Goal: Task Accomplishment & Management: Use online tool/utility

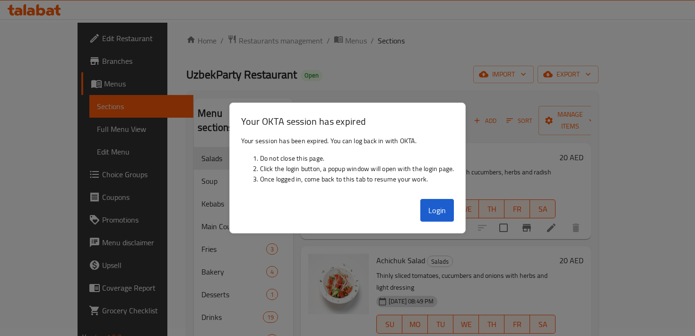
scroll to position [1169, 0]
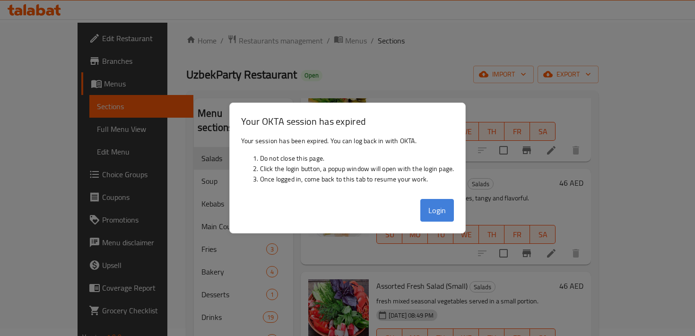
click at [435, 210] on button "Login" at bounding box center [437, 210] width 34 height 23
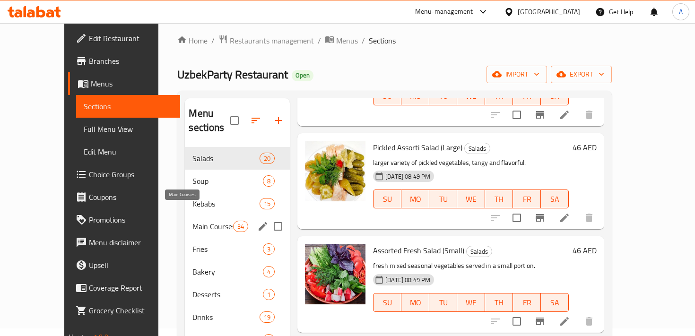
scroll to position [132, 0]
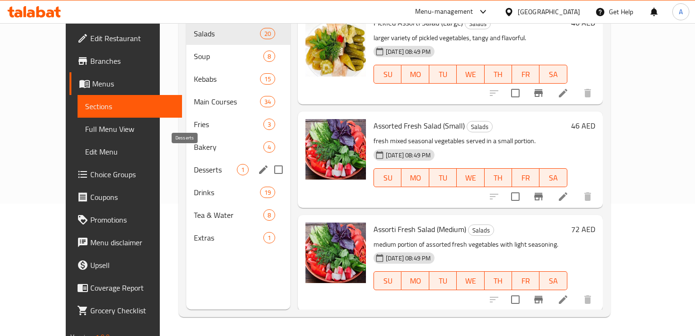
click at [194, 164] on span "Desserts" at bounding box center [215, 169] width 43 height 11
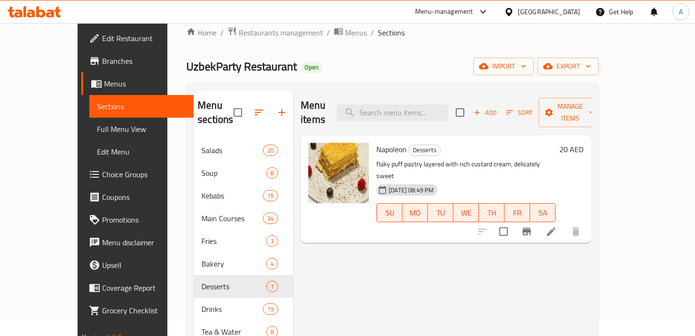
scroll to position [15, 0]
click at [498, 109] on span "Add" at bounding box center [485, 113] width 26 height 11
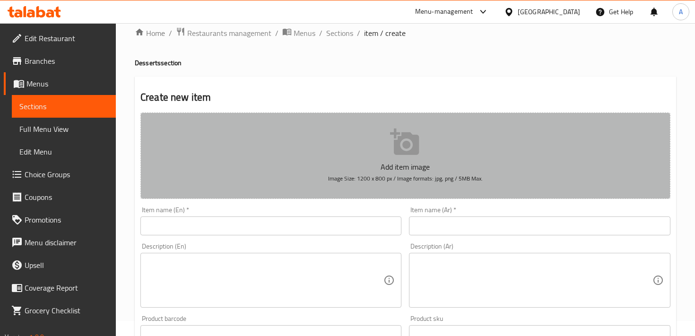
click at [412, 150] on icon "button" at bounding box center [404, 142] width 29 height 26
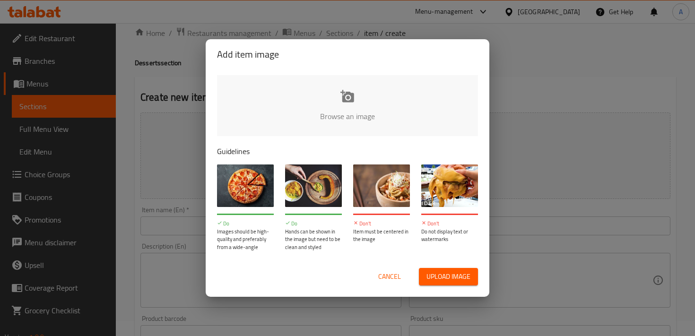
click at [432, 280] on span "Upload image" at bounding box center [448, 277] width 44 height 12
type input "C:\fakepath\Screenshot [DATE] 4.37.57 PM.png"
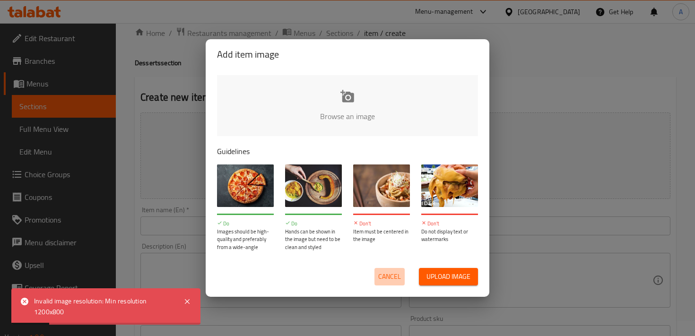
click at [387, 279] on span "Cancel" at bounding box center [389, 277] width 23 height 12
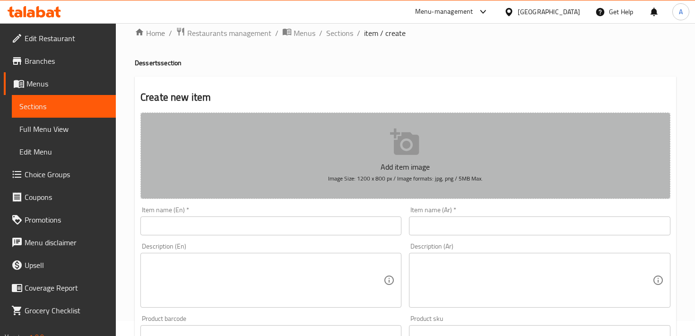
click at [409, 161] on p "Add item image" at bounding box center [405, 166] width 500 height 11
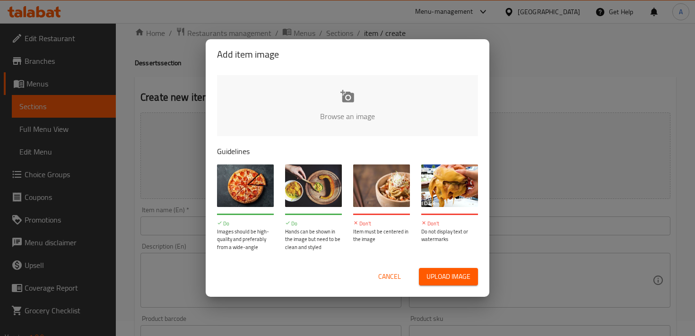
click at [348, 103] on input "file" at bounding box center [667, 119] width 900 height 88
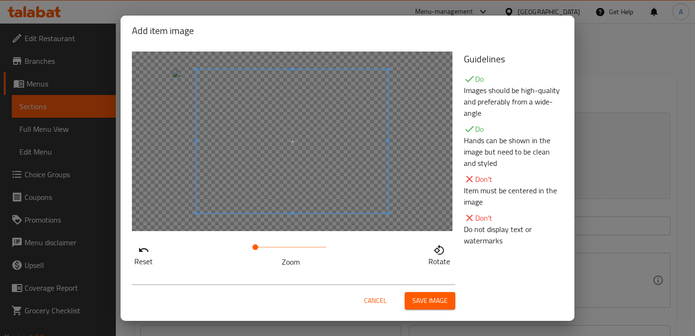
click at [343, 160] on span at bounding box center [291, 141] width 191 height 144
click at [208, 166] on span at bounding box center [275, 141] width 191 height 144
drag, startPoint x: 253, startPoint y: 249, endPoint x: 208, endPoint y: 249, distance: 45.4
click at [208, 249] on div "Reset Zoom Rotate" at bounding box center [292, 253] width 320 height 27
click at [425, 297] on span "Save image" at bounding box center [429, 301] width 35 height 12
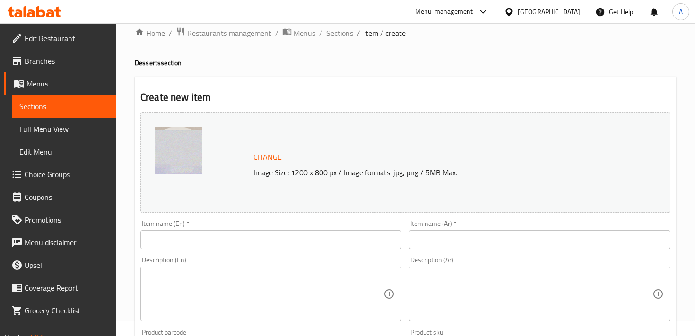
click at [227, 245] on input "text" at bounding box center [270, 239] width 261 height 19
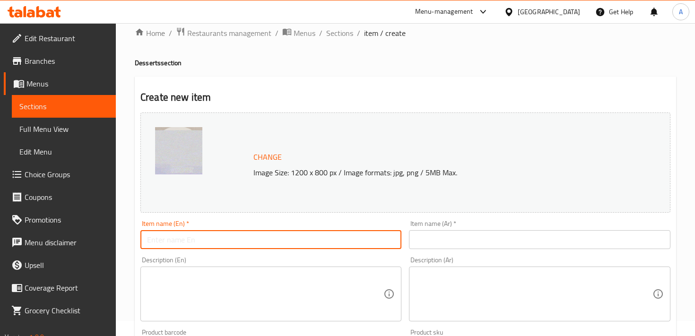
paste input "Pakhlava"
type input "Pakhlava"
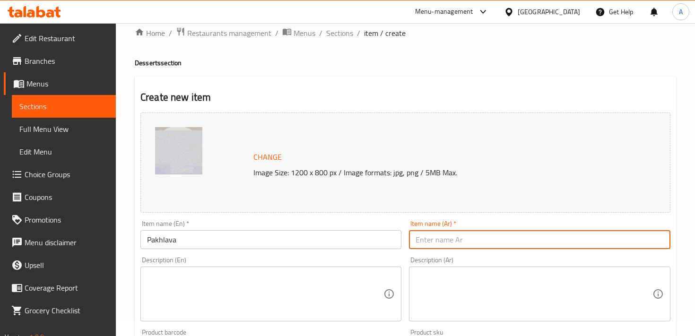
click at [453, 242] on input "text" at bounding box center [539, 239] width 261 height 19
paste input "بقلاوة"
type input "بقلاوة"
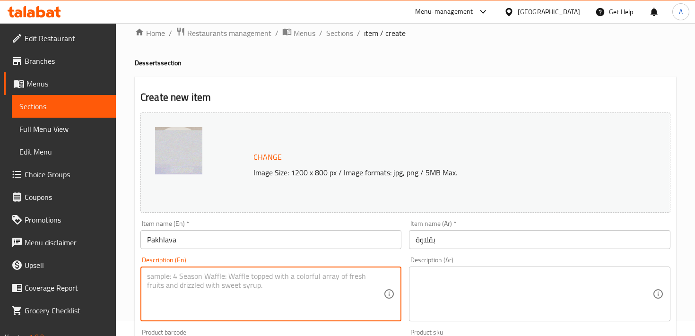
click at [219, 275] on textarea at bounding box center [265, 294] width 236 height 45
paste textarea "Traditional sweet pastry made of thin layers of dough, filled with crunchy nuts…"
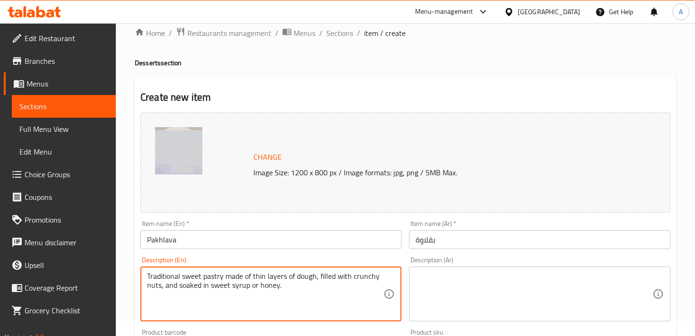
type textarea "Traditional sweet pastry made of thin layers of dough, filled with crunchy nuts…"
click at [450, 274] on textarea at bounding box center [533, 294] width 236 height 45
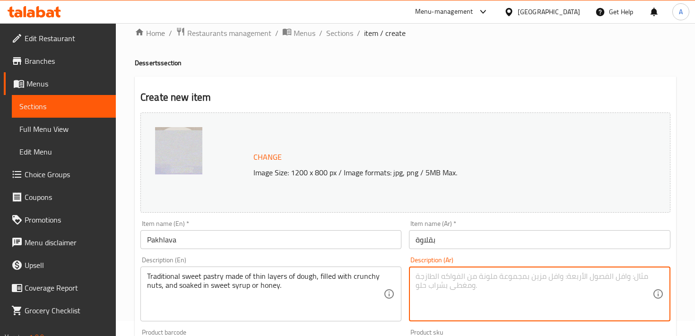
paste textarea "حلوى تقليدية مكونة من طبقات رقيقة من العجين، محشوة بالمكسرات المقرمشة، ومغمورة …"
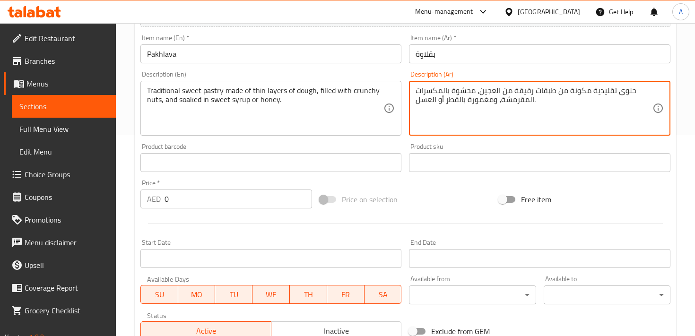
scroll to position [204, 0]
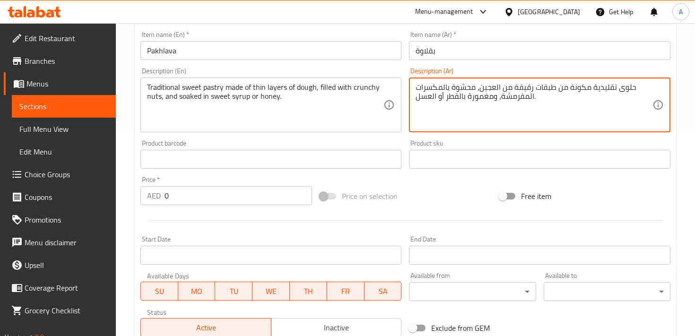
type textarea "حلوى تقليدية مكونة من طبقات رقيقة من العجين، محشوة بالمكسرات المقرمشة، ومغمورة …"
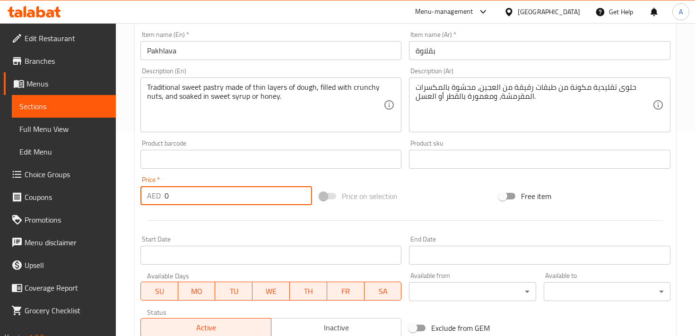
drag, startPoint x: 191, startPoint y: 202, endPoint x: 156, endPoint y: 199, distance: 35.1
click at [156, 199] on div "AED 0 Price *" at bounding box center [226, 195] width 172 height 19
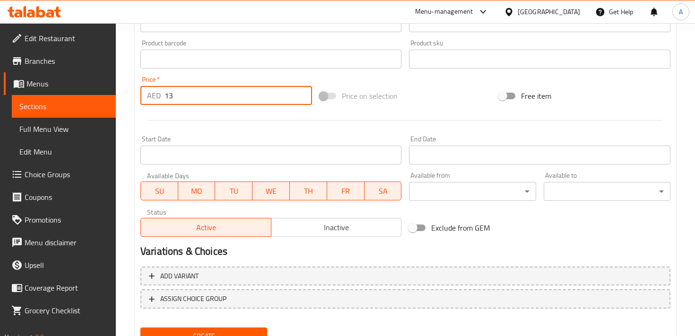
scroll to position [345, 0]
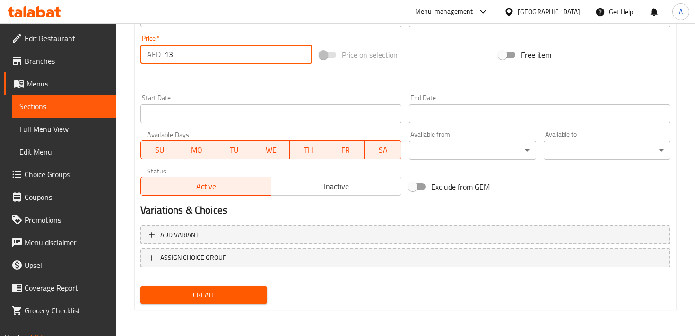
type input "13"
click at [221, 293] on span "Create" at bounding box center [204, 295] width 112 height 12
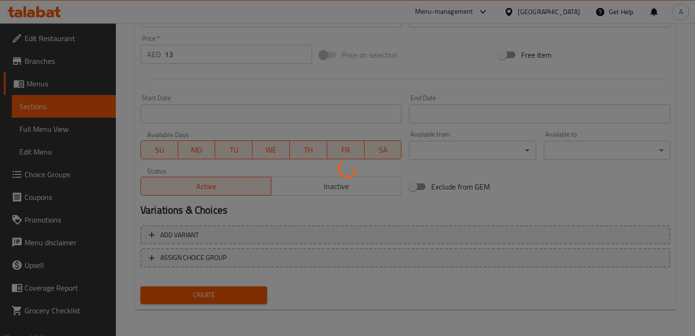
type input "0"
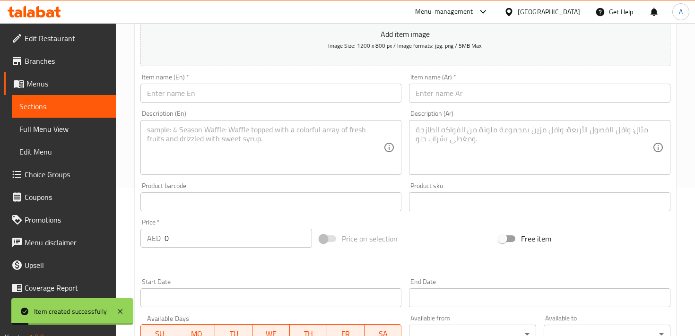
scroll to position [0, 0]
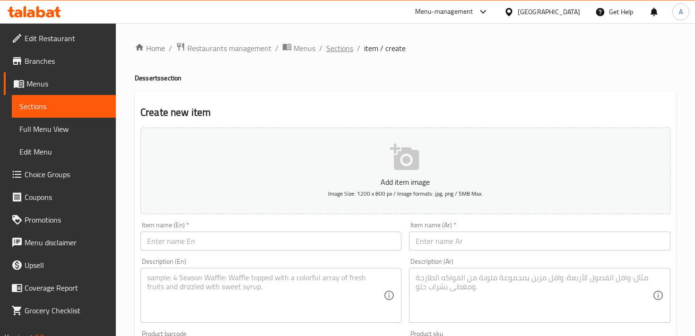
click at [343, 54] on span "Sections" at bounding box center [339, 48] width 27 height 11
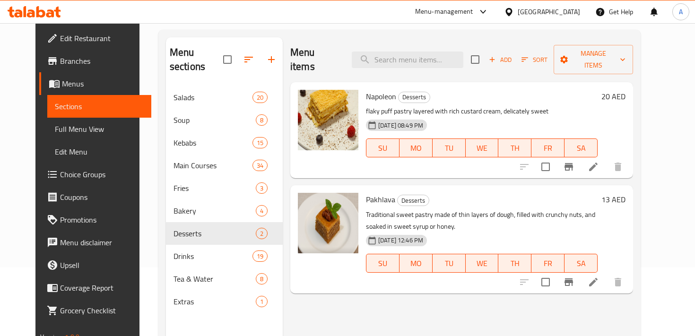
scroll to position [79, 0]
